Goal: Task Accomplishment & Management: Complete application form

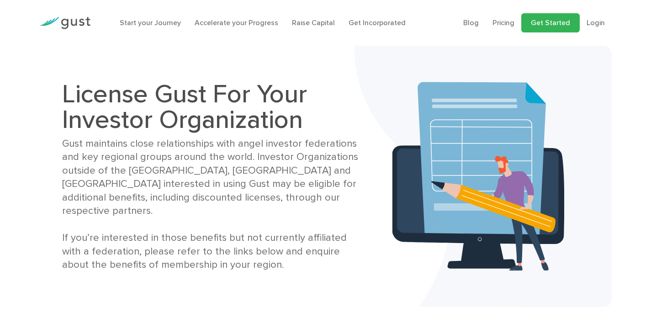
click at [540, 22] on link "Get Started" at bounding box center [550, 22] width 58 height 19
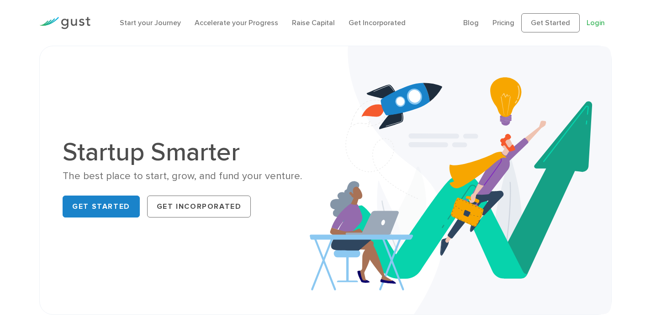
click at [592, 22] on link "Login" at bounding box center [596, 22] width 18 height 9
